Goal: Complete application form

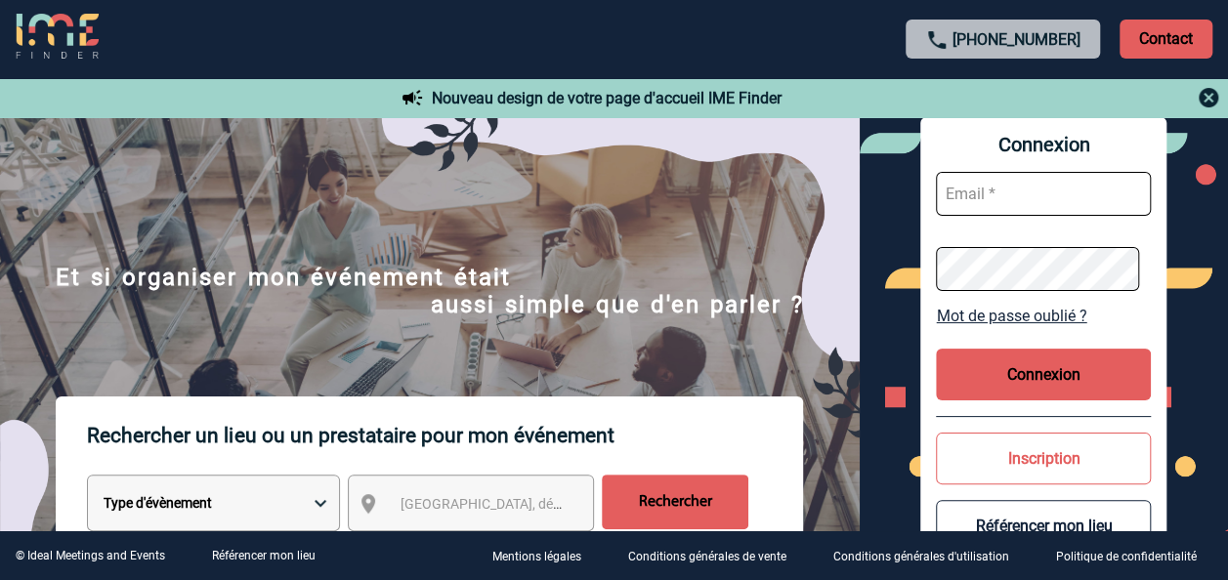
click at [961, 203] on input "text" at bounding box center [1043, 194] width 215 height 44
click at [1084, 458] on button "Inscription" at bounding box center [1043, 459] width 215 height 52
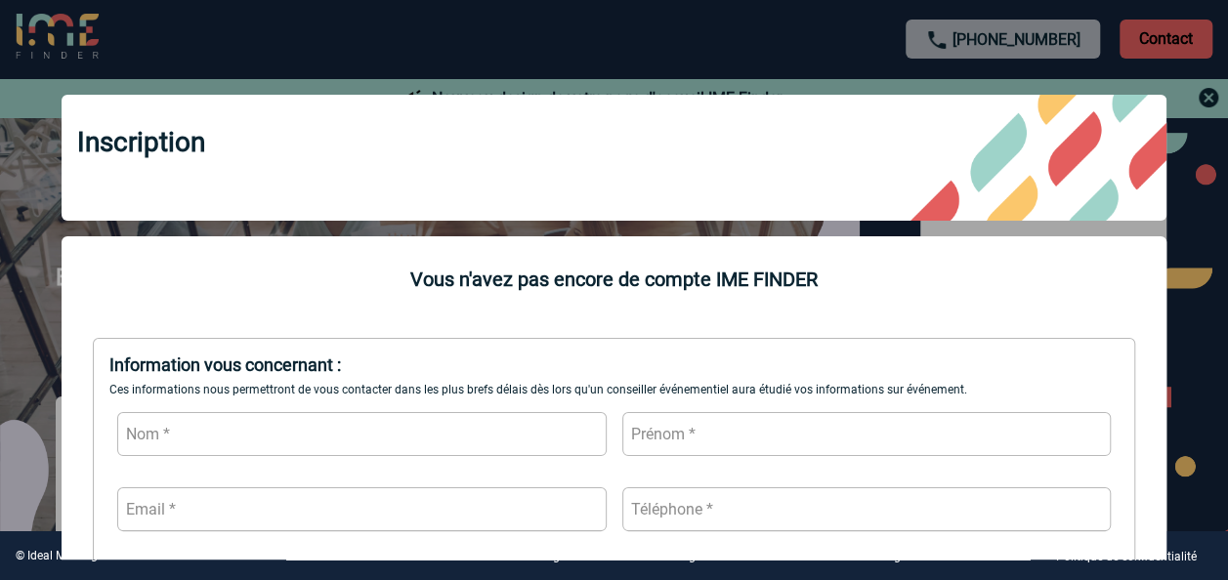
click at [416, 432] on input "text" at bounding box center [361, 434] width 489 height 44
type input "MAHAMADALY"
click at [727, 439] on input "text" at bounding box center [866, 434] width 489 height 44
type input "[PERSON_NAME]"
click at [474, 509] on input "text" at bounding box center [361, 509] width 489 height 44
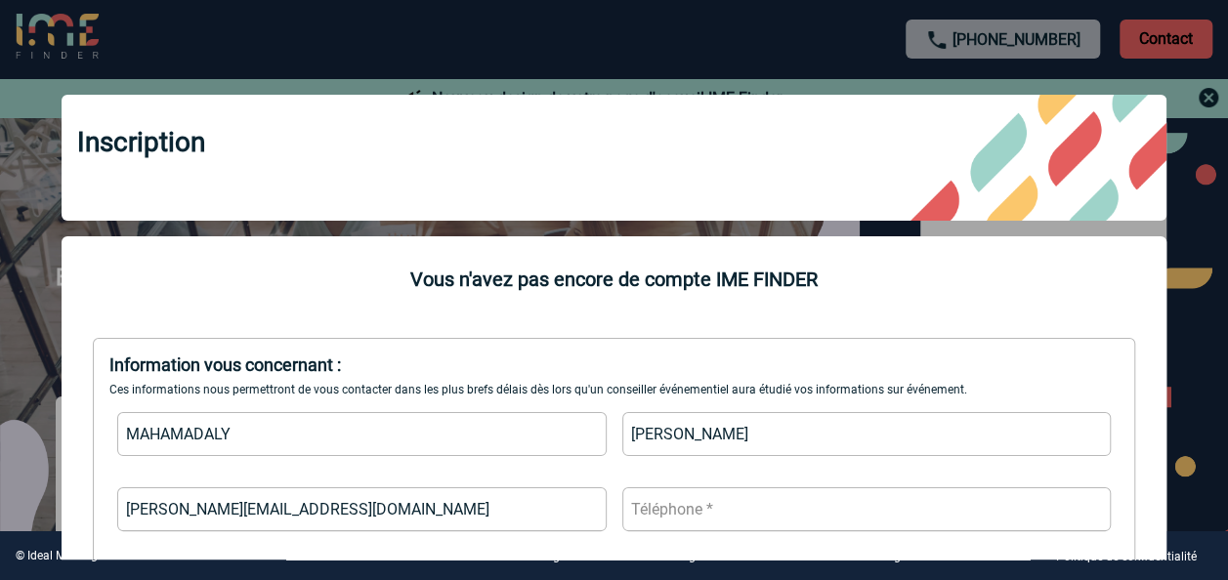
type input "[PERSON_NAME][EMAIL_ADDRESS][DOMAIN_NAME]"
click at [731, 519] on input "text" at bounding box center [866, 509] width 489 height 44
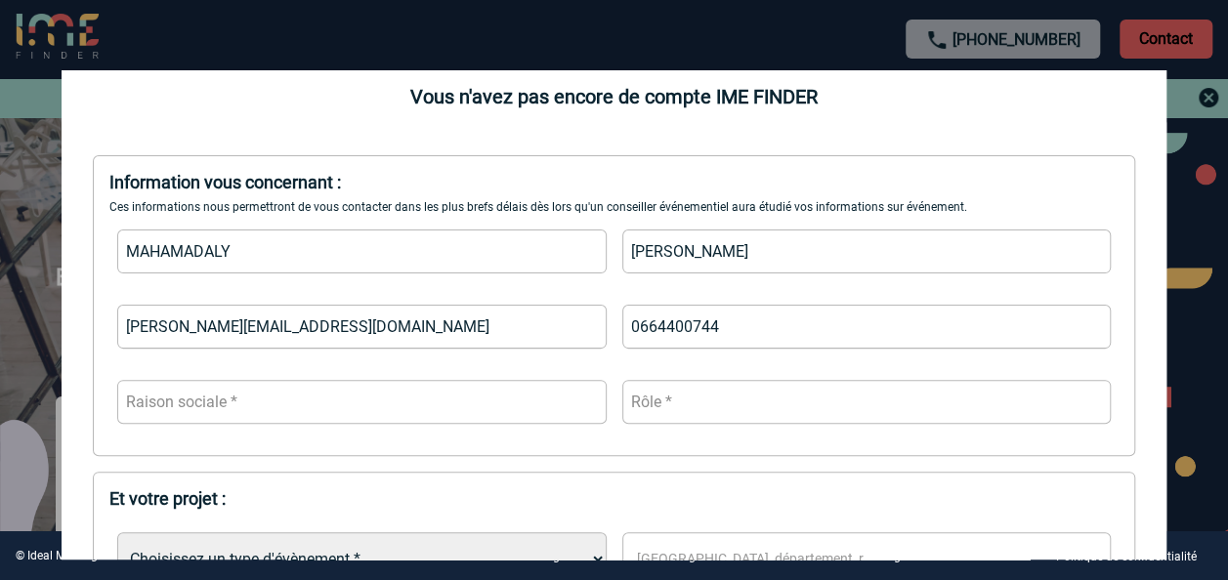
scroll to position [190, 0]
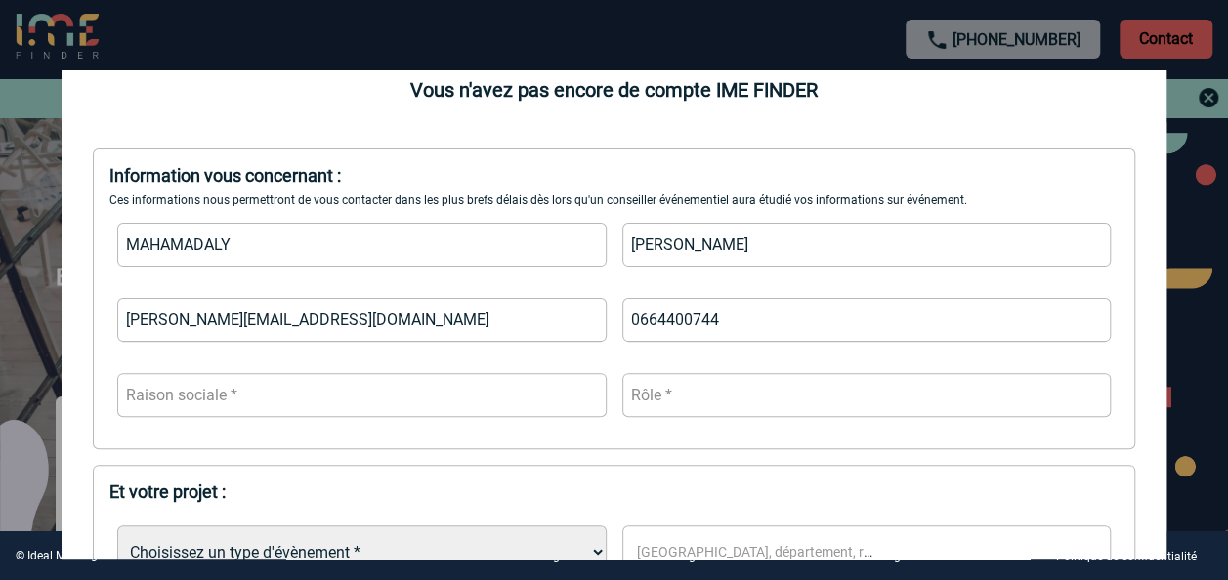
type input "0664400744"
click at [396, 379] on input "text" at bounding box center [361, 395] width 489 height 44
type input "Novartis Pharma SAS"
click at [690, 398] on input "text" at bounding box center [866, 395] width 489 height 44
type input "d"
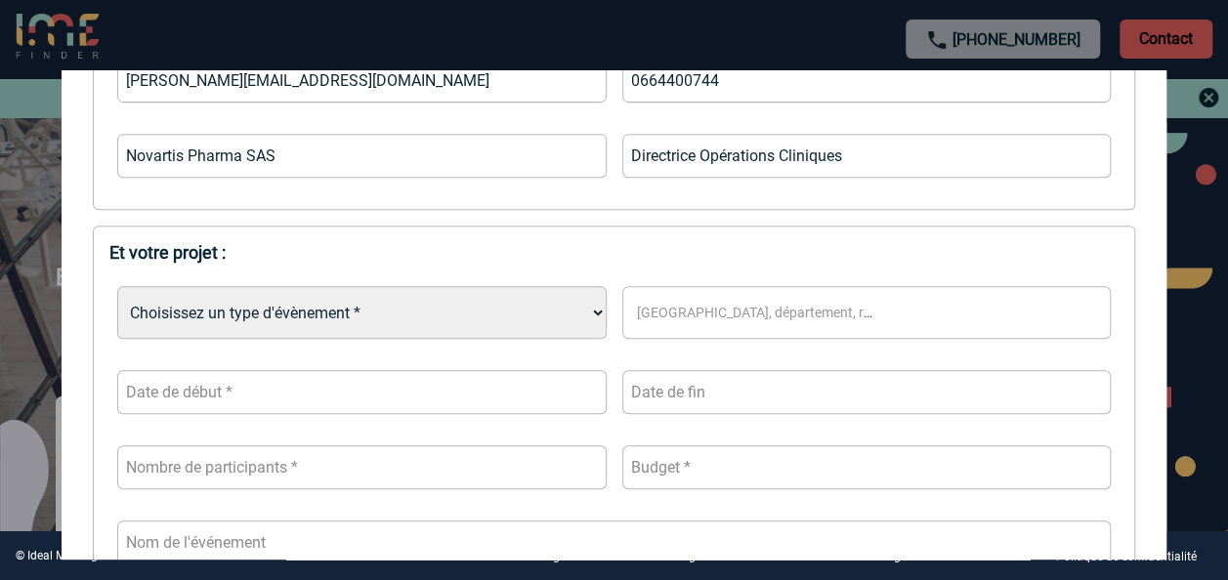
scroll to position [434, 0]
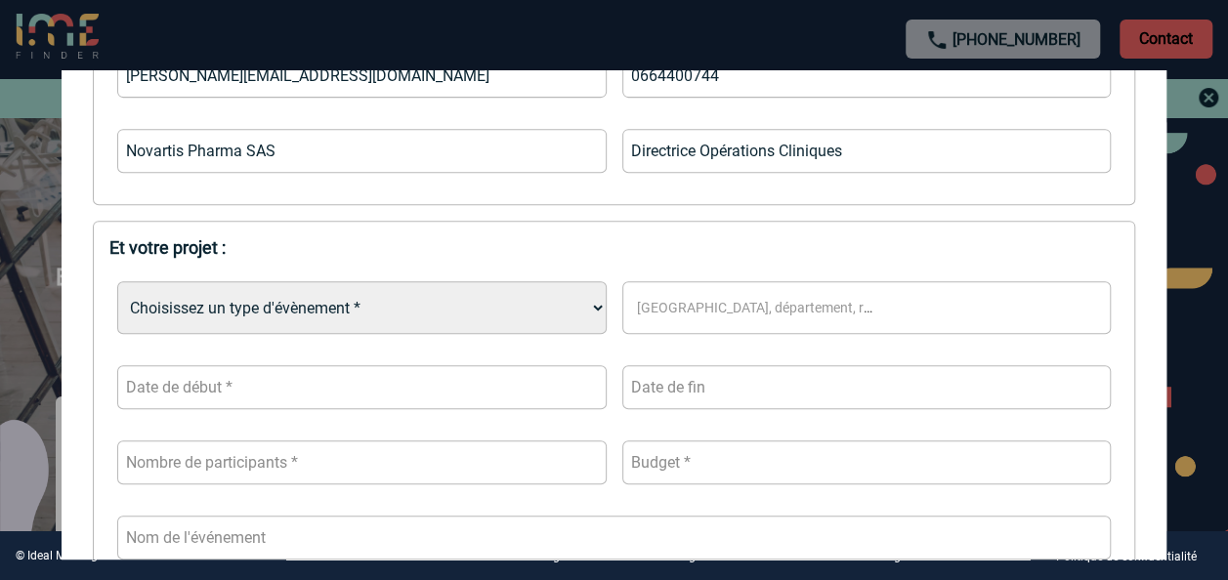
type input "Directrice Opérations Cliniques"
click at [332, 306] on select "Choisissez un type d'évènement * Séminaire avec nuitée Séminaire sans nuitée Re…" at bounding box center [361, 307] width 489 height 53
select select "1"
click at [117, 282] on select "Choisissez un type d'évènement * Séminaire avec nuitée Séminaire sans nuitée Re…" at bounding box center [361, 307] width 489 height 53
click at [708, 306] on span "[GEOGRAPHIC_DATA], département, région..." at bounding box center [777, 308] width 280 height 16
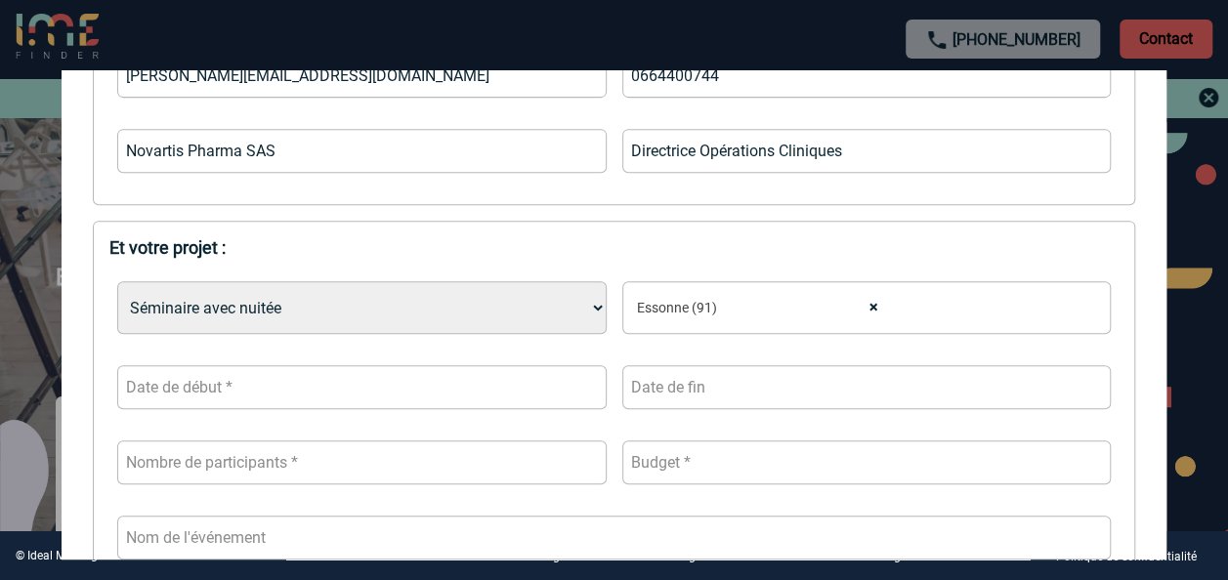
click at [932, 306] on div "[object Text],[object HTMLSpanElement] × [GEOGRAPHIC_DATA] (91)" at bounding box center [866, 307] width 489 height 53
click at [408, 397] on input "text" at bounding box center [361, 387] width 489 height 44
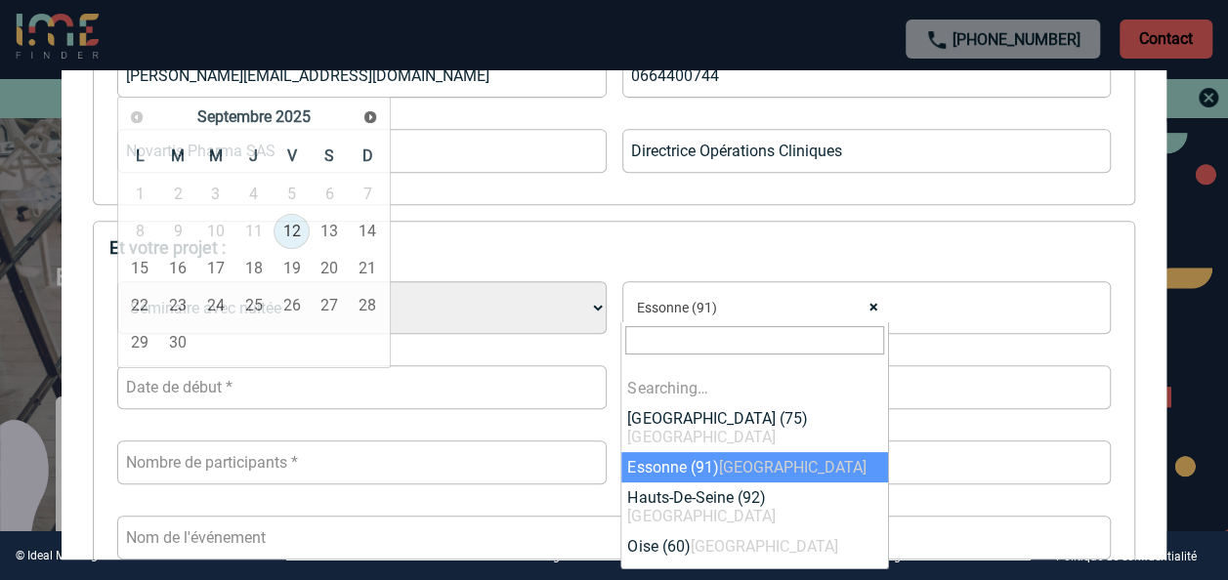
click at [757, 317] on span "× [GEOGRAPHIC_DATA] (91)" at bounding box center [763, 307] width 269 height 27
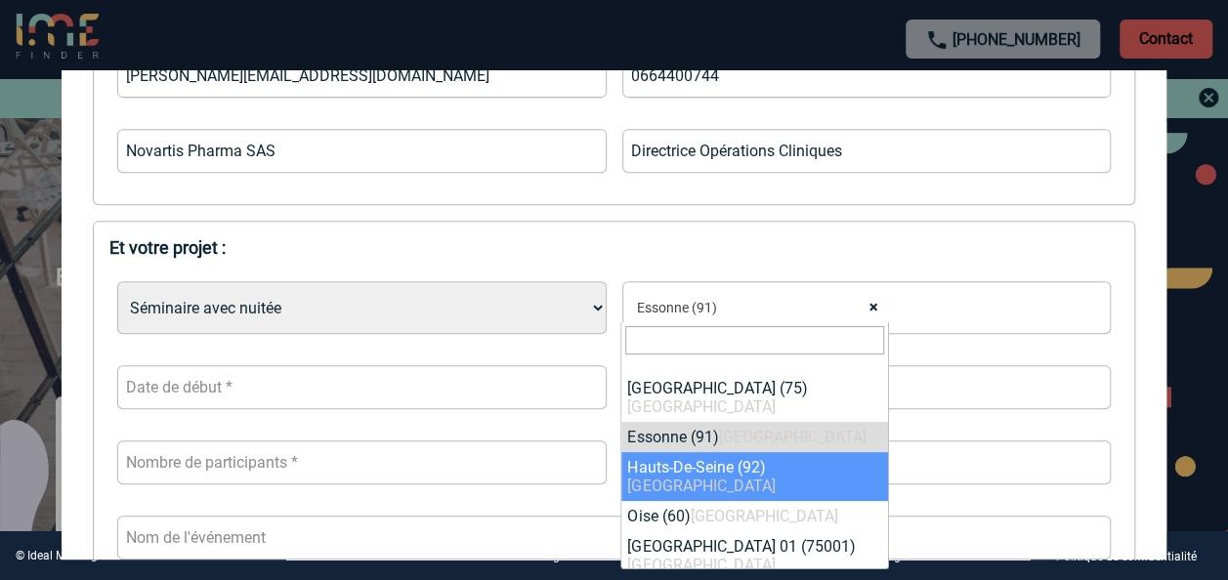
select select "25"
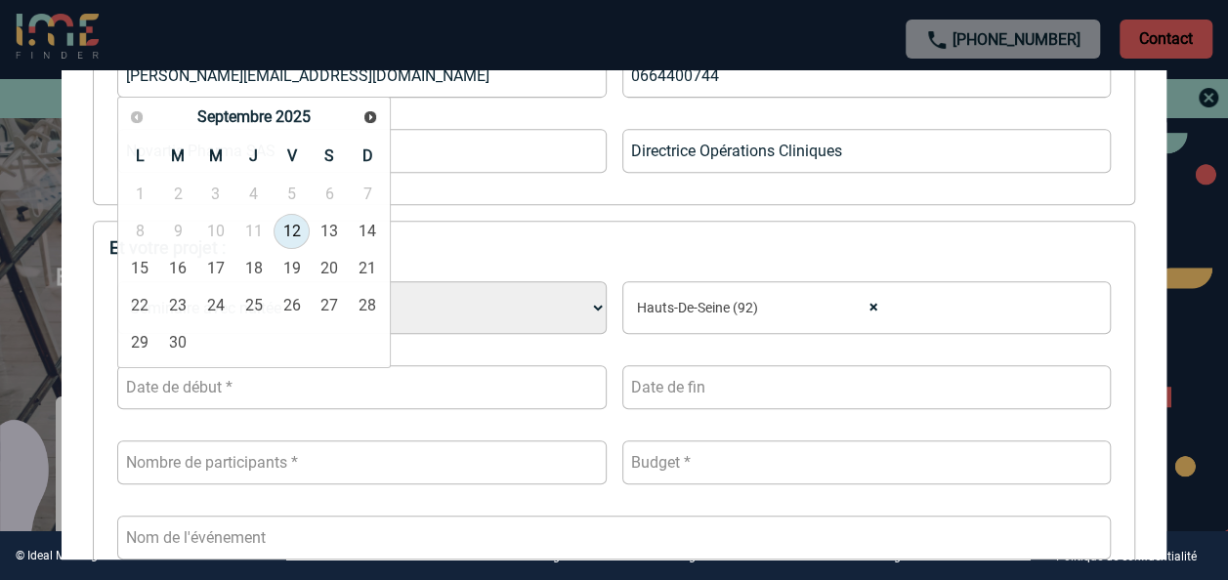
click at [231, 379] on input "text" at bounding box center [361, 387] width 489 height 44
click at [372, 119] on span "Suivant" at bounding box center [370, 117] width 16 height 16
click at [148, 267] on link "15" at bounding box center [140, 268] width 36 height 35
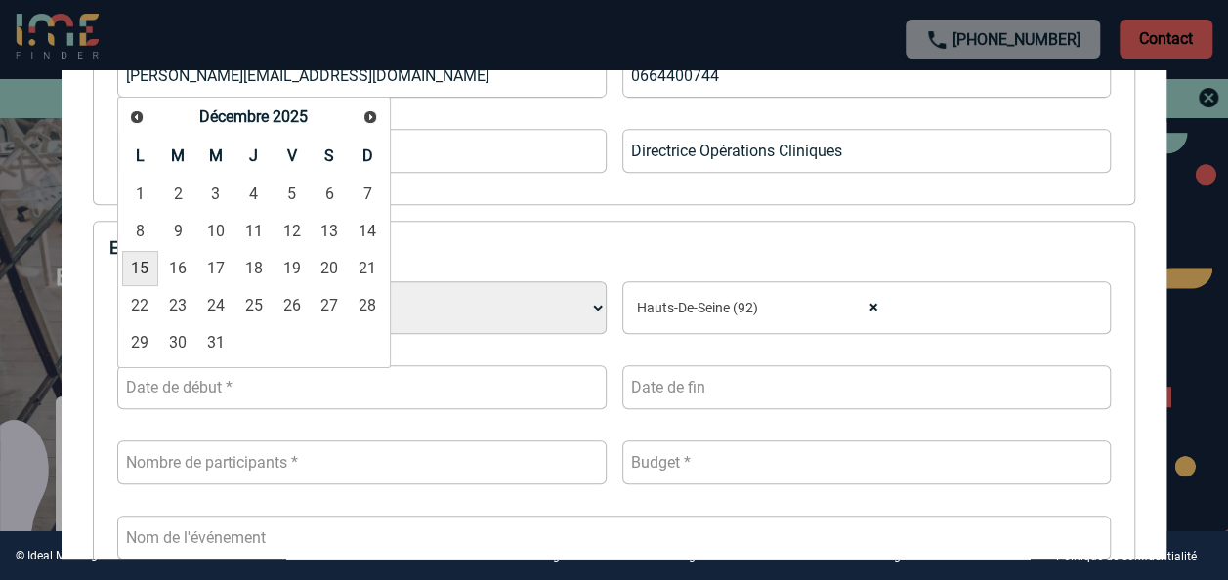
type input "[DATE]"
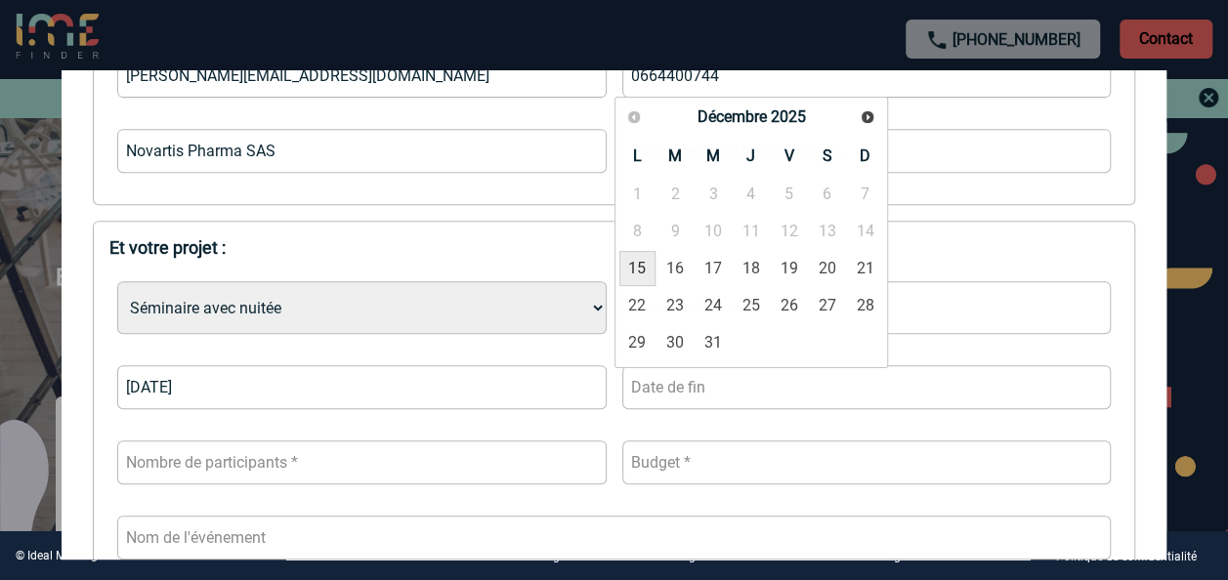
click at [702, 385] on input "text" at bounding box center [866, 387] width 489 height 44
click at [713, 274] on link "17" at bounding box center [714, 268] width 36 height 35
type input "[DATE]"
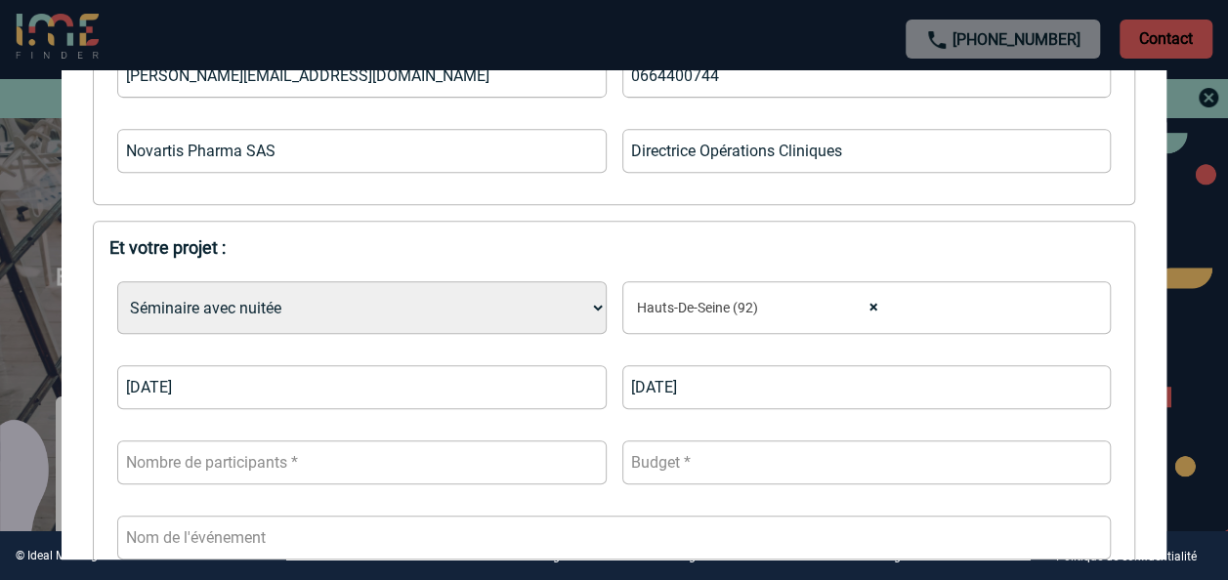
click at [281, 461] on input "number" at bounding box center [361, 463] width 489 height 44
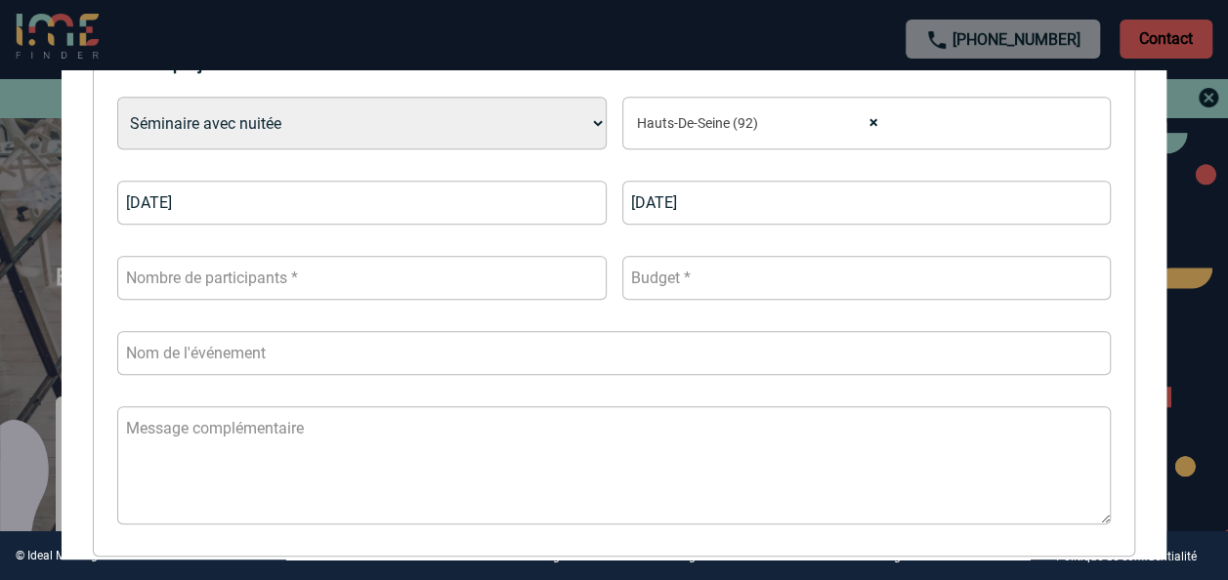
scroll to position [617, 0]
type input "15"
click at [439, 363] on input "text" at bounding box center [613, 354] width 993 height 44
type input "HPT fin année"
click at [671, 285] on input "number" at bounding box center [866, 279] width 489 height 44
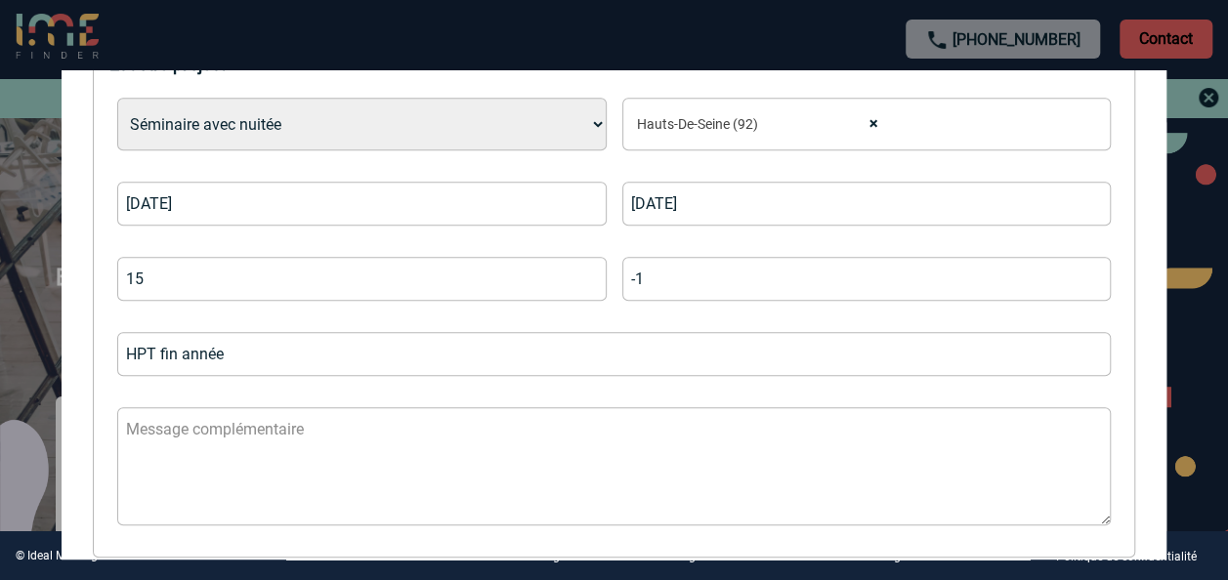
type input "-1"
click at [1078, 279] on input "-1" at bounding box center [866, 279] width 489 height 44
click at [653, 282] on input "600" at bounding box center [866, 279] width 489 height 44
type input "6"
type input "9000"
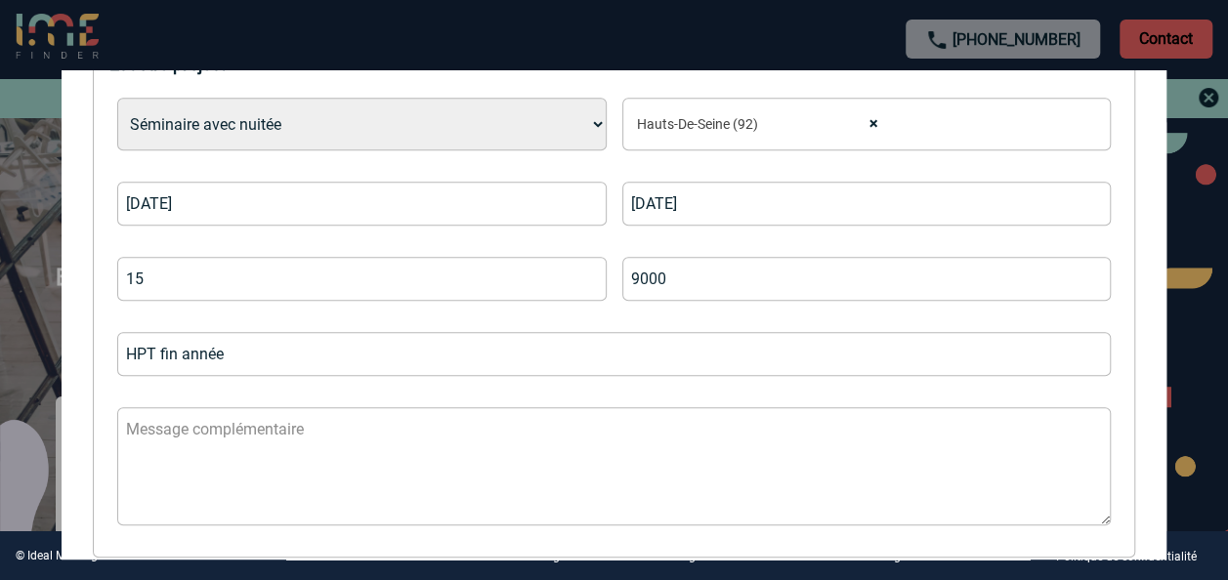
click at [184, 436] on textarea at bounding box center [613, 466] width 993 height 118
type textarea "n"
click at [133, 445] on textarea "Nous serons : - 7 personnes pendant deux nuits" at bounding box center [613, 466] width 993 height 118
click at [440, 446] on textarea "Nous serons : - 6 ou 7 personnes pendant deux nuits" at bounding box center [613, 466] width 993 height 118
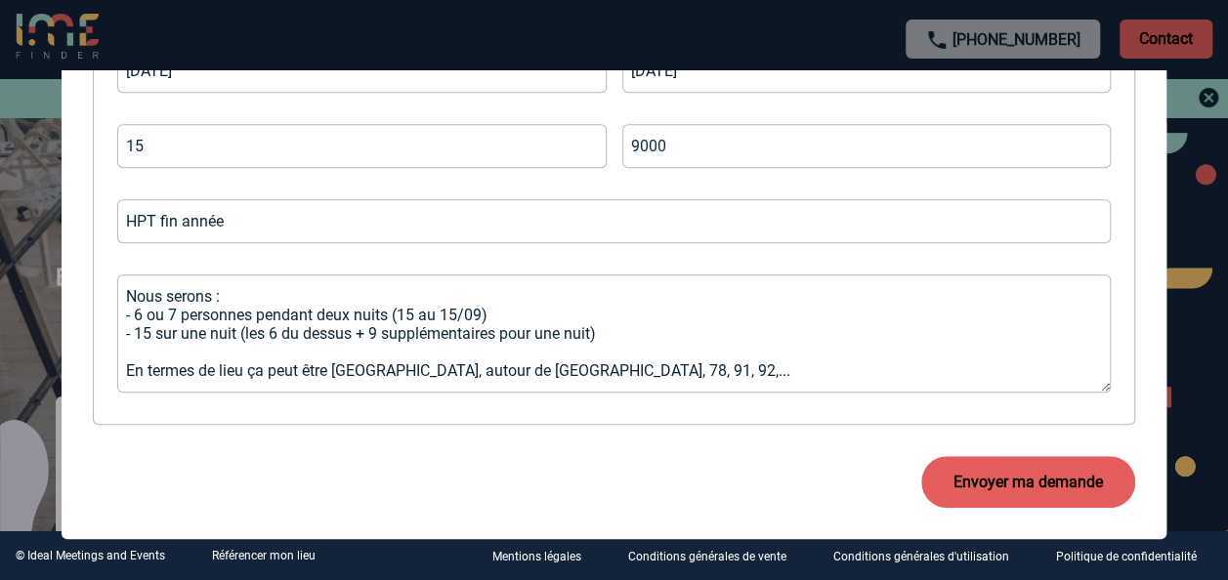
scroll to position [760, 0]
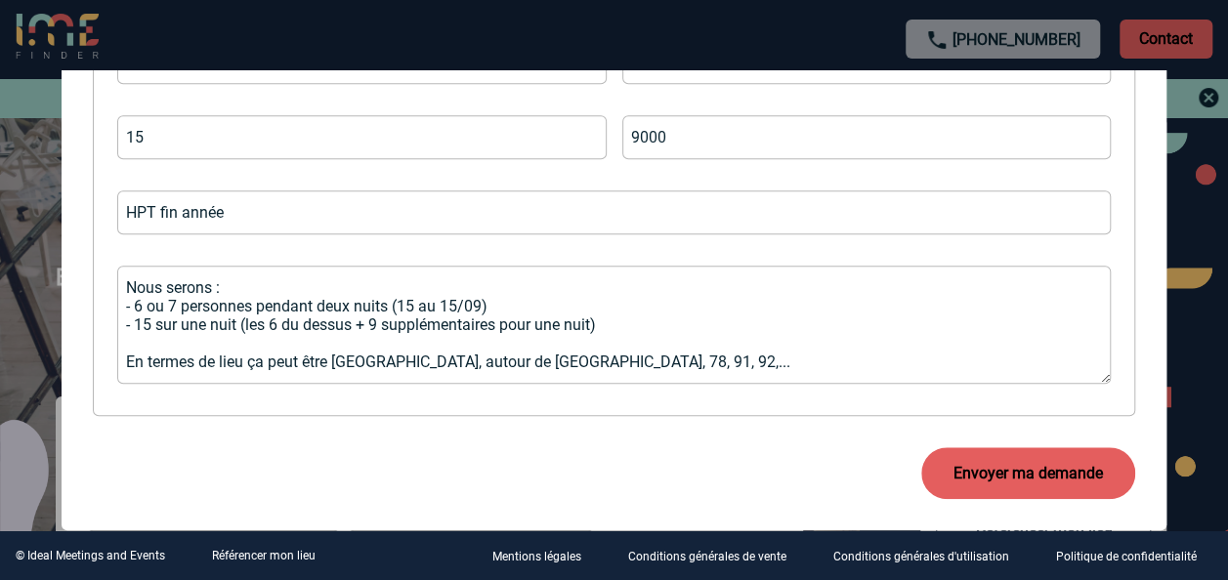
type textarea "Nous serons : - 6 ou 7 personnes pendant deux nuits (15 au 15/09) - 15 sur une …"
click at [1004, 466] on button "Envoyer ma demande" at bounding box center [1028, 473] width 214 height 52
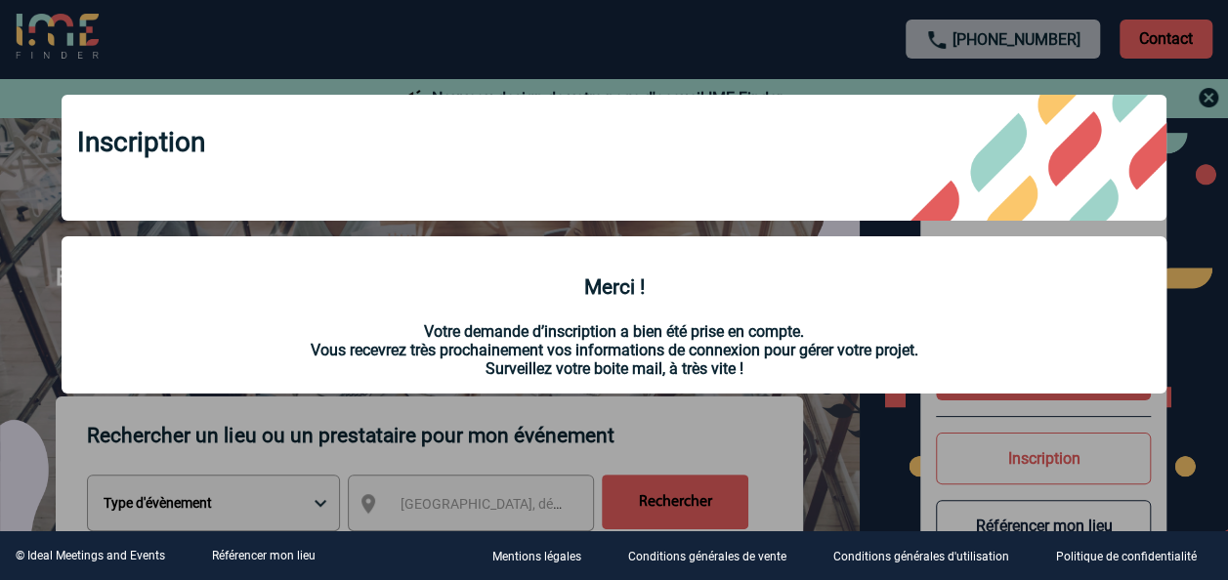
scroll to position [0, 0]
